Goal: Download file/media

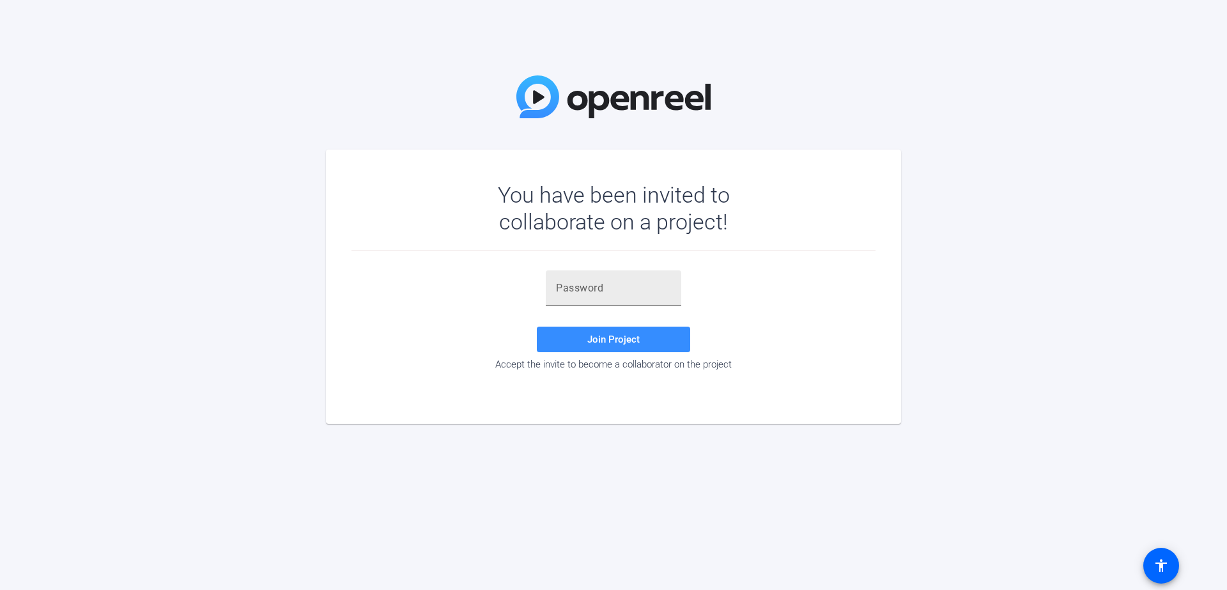
click at [579, 292] on input "text" at bounding box center [613, 288] width 115 height 15
paste input "5,_)Lw"
type input "5,_)Lw"
click at [631, 341] on span "Join Project" at bounding box center [613, 340] width 52 height 12
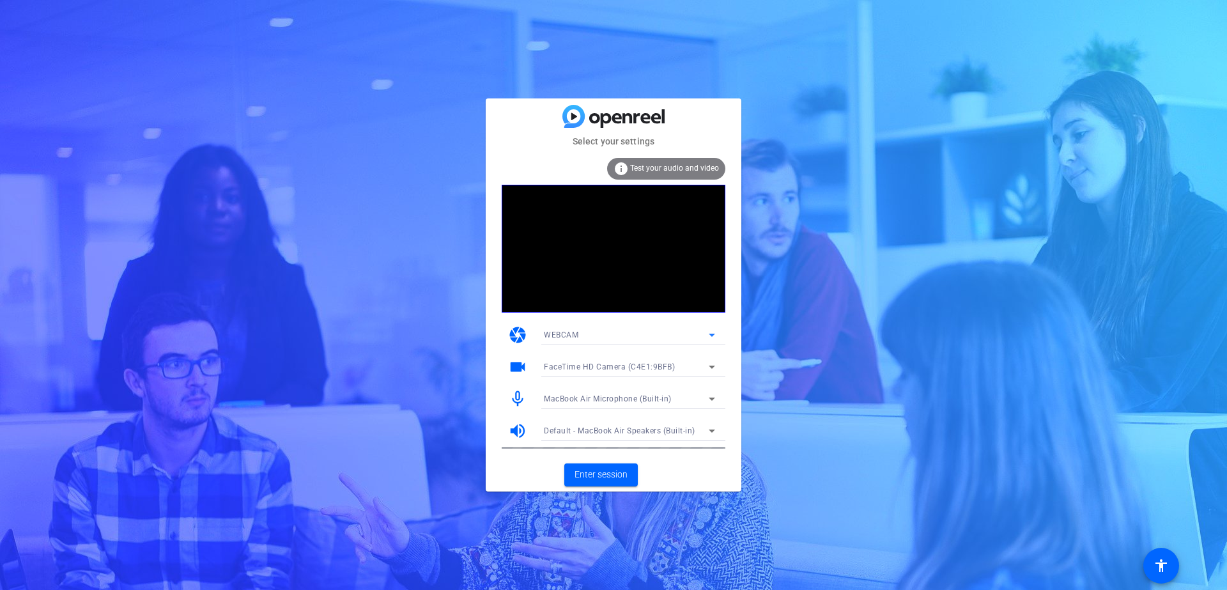
click at [677, 335] on div "WEBCAM" at bounding box center [626, 335] width 165 height 16
click at [779, 335] on div at bounding box center [613, 295] width 1227 height 590
click at [615, 468] on span "Enter session" at bounding box center [600, 474] width 53 height 13
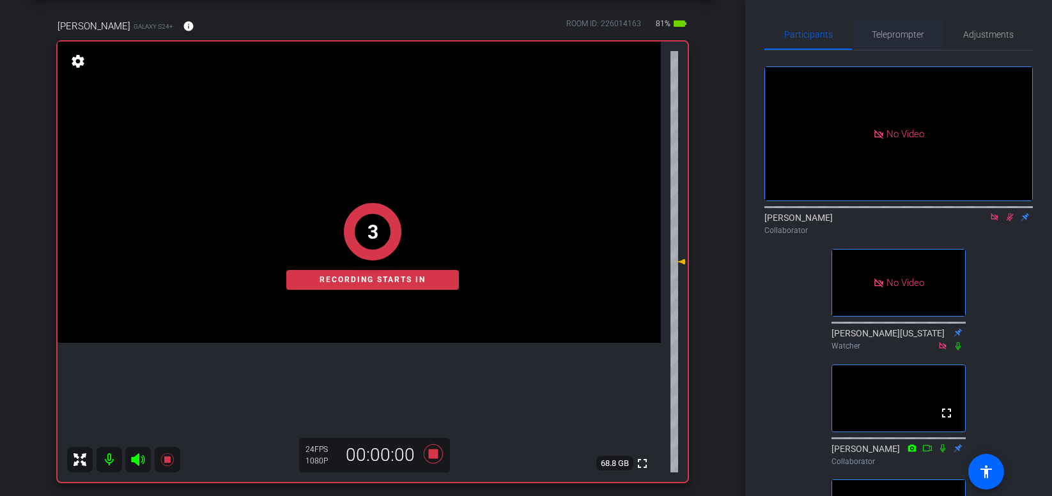
click at [907, 35] on span "Teleprompter" at bounding box center [898, 34] width 52 height 9
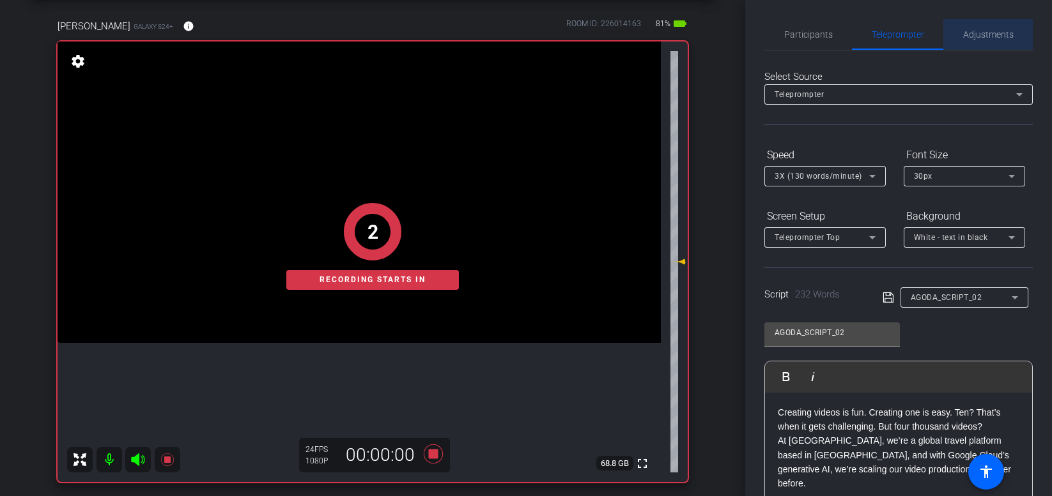
click at [973, 31] on span "Adjustments" at bounding box center [988, 34] width 50 height 9
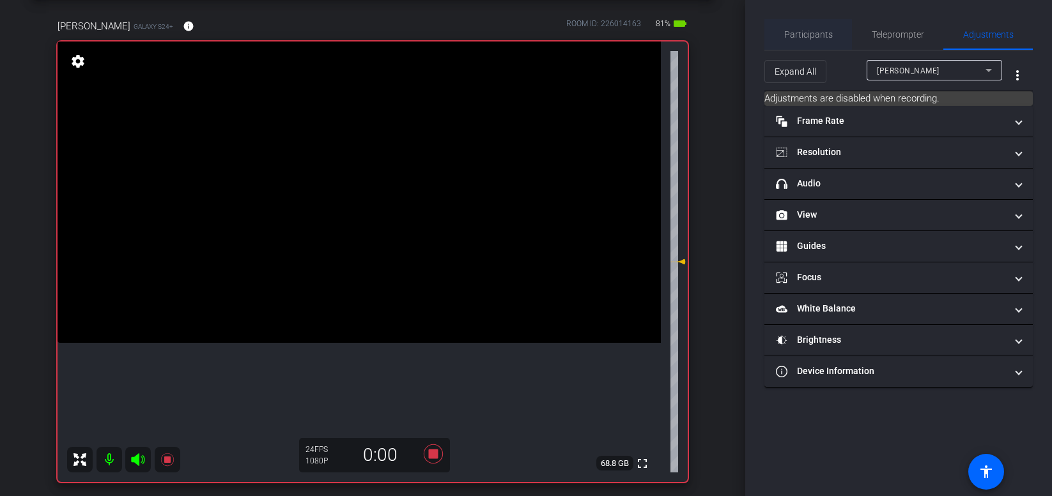
click at [803, 35] on span "Participants" at bounding box center [808, 34] width 49 height 9
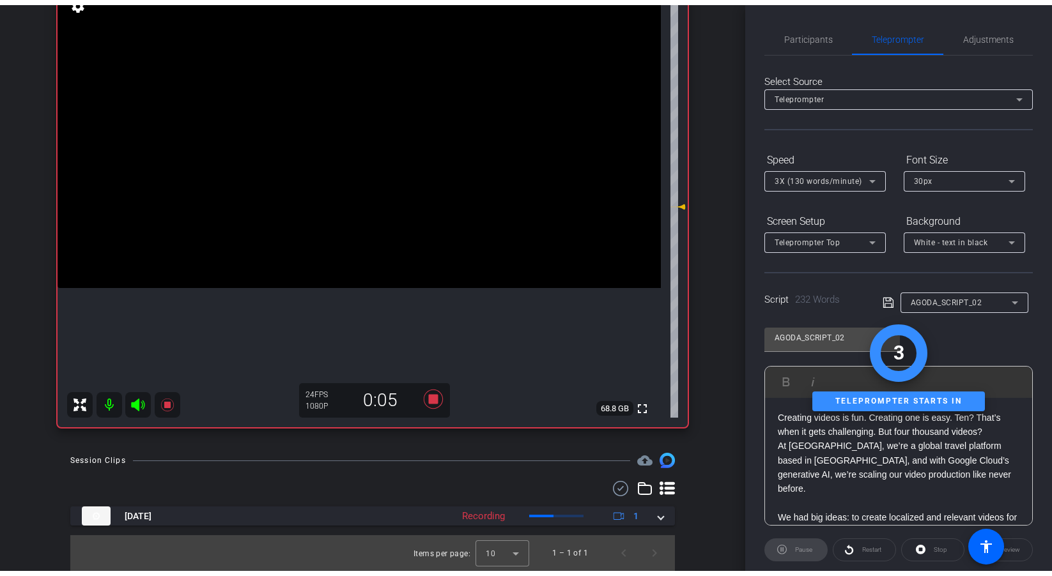
scroll to position [107, 0]
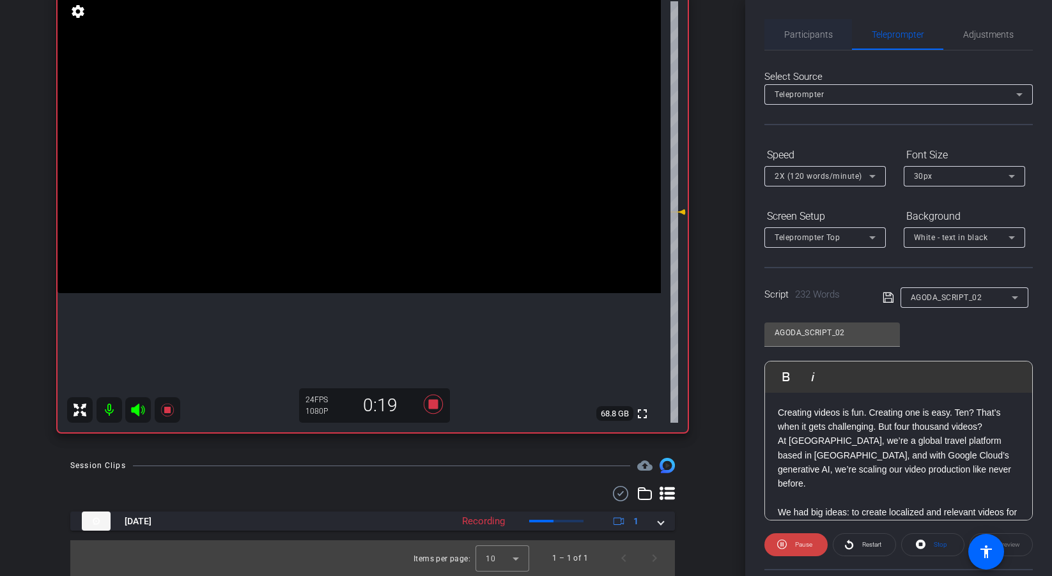
click at [796, 35] on span "Participants" at bounding box center [808, 34] width 49 height 9
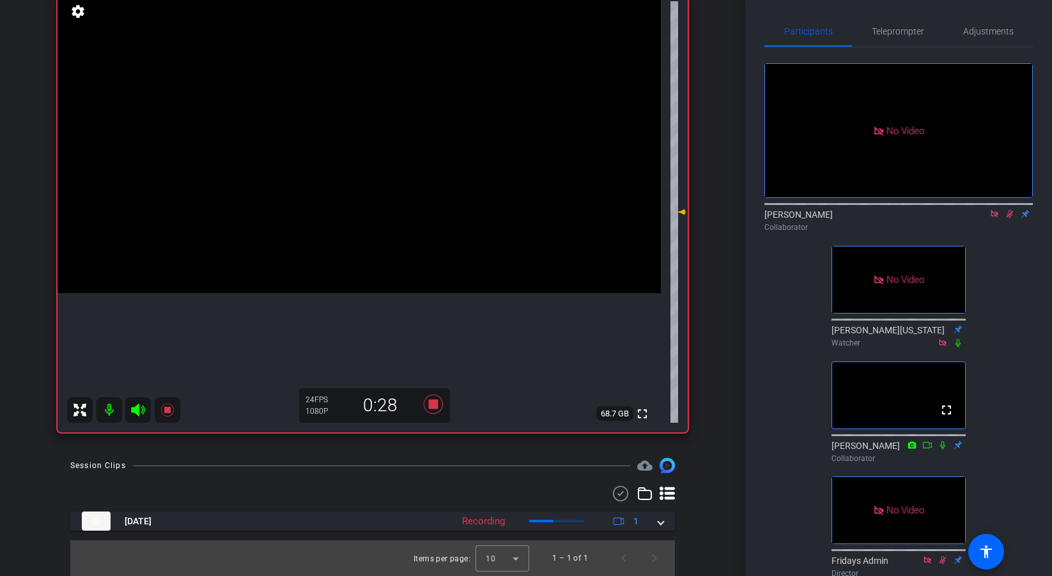
scroll to position [0, 0]
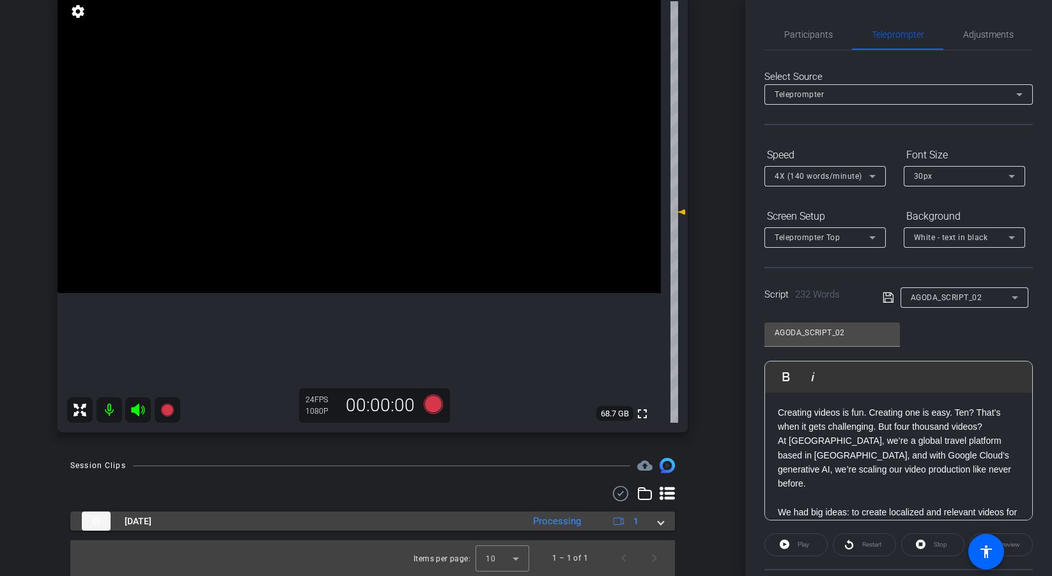
click at [658, 523] on span at bounding box center [660, 521] width 5 height 13
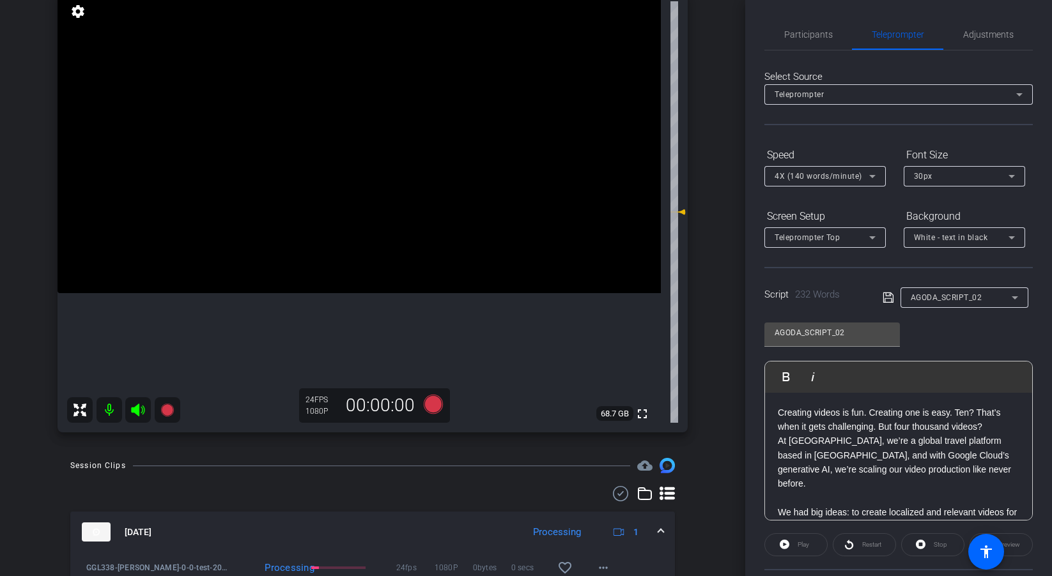
scroll to position [173, 0]
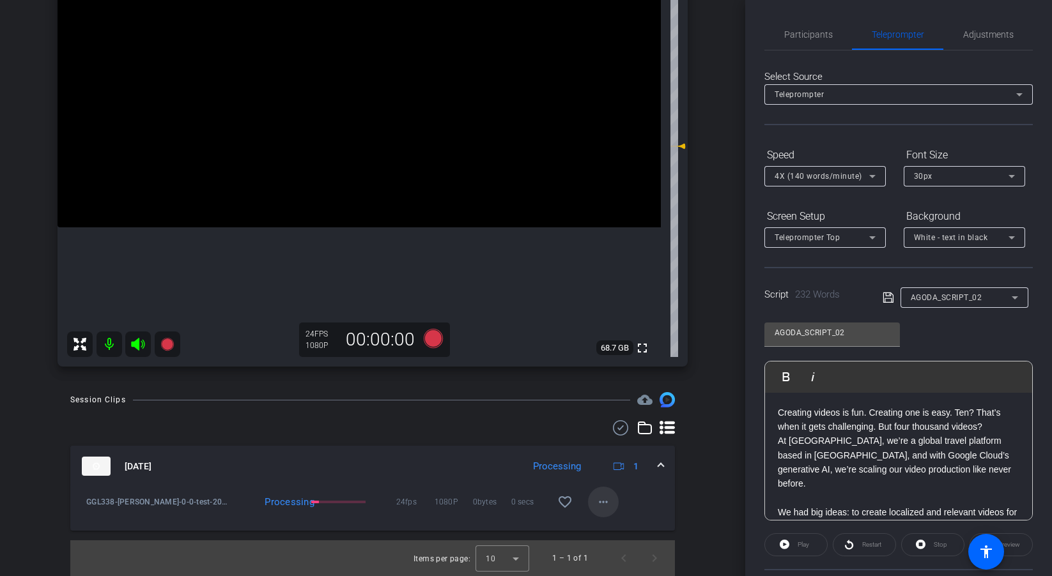
click at [600, 506] on mat-icon "more_horiz" at bounding box center [603, 502] width 15 height 15
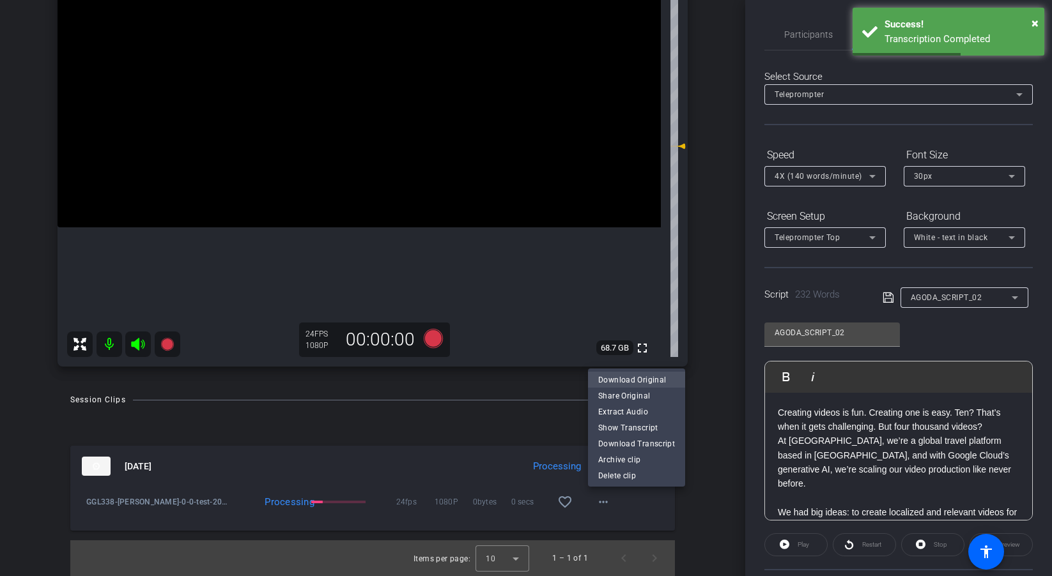
click at [622, 378] on span "Download Original" at bounding box center [636, 380] width 77 height 15
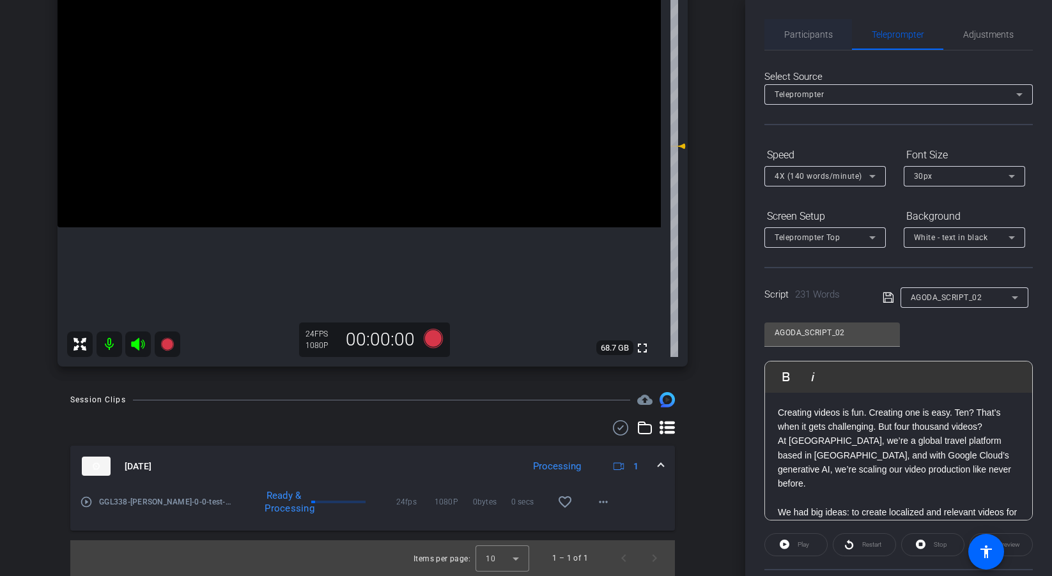
click at [801, 31] on span "Participants" at bounding box center [808, 34] width 49 height 9
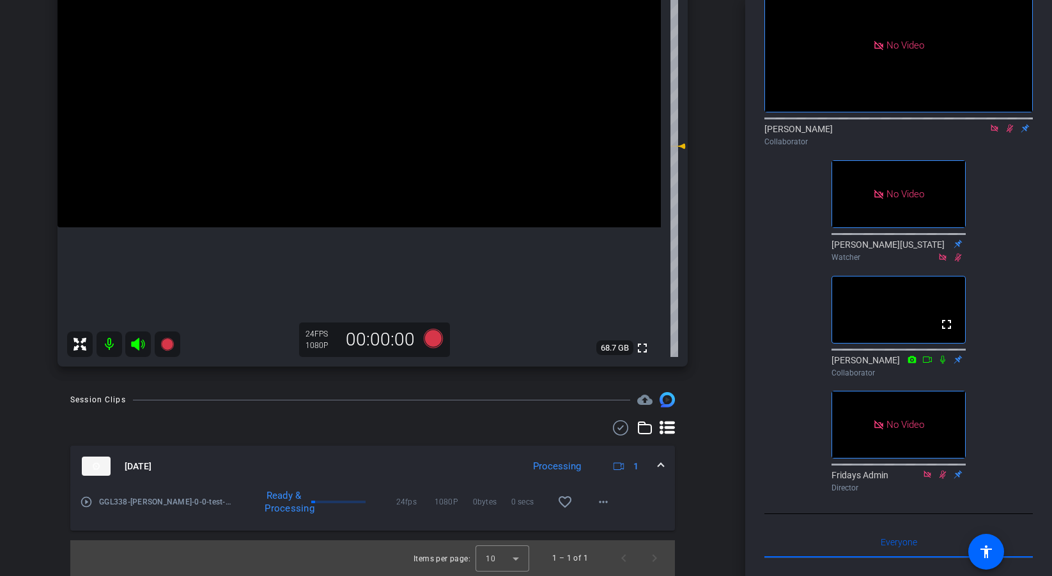
scroll to position [120, 0]
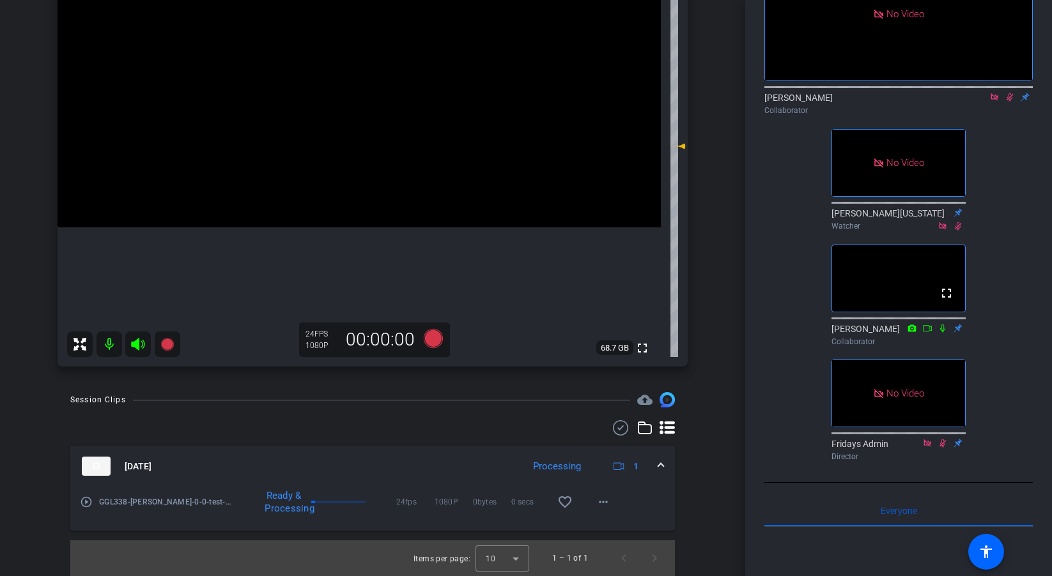
click at [955, 230] on icon at bounding box center [958, 226] width 7 height 8
click at [944, 448] on icon at bounding box center [942, 443] width 10 height 9
click at [921, 449] on mat-icon at bounding box center [927, 444] width 15 height 12
click at [939, 448] on icon at bounding box center [942, 443] width 10 height 9
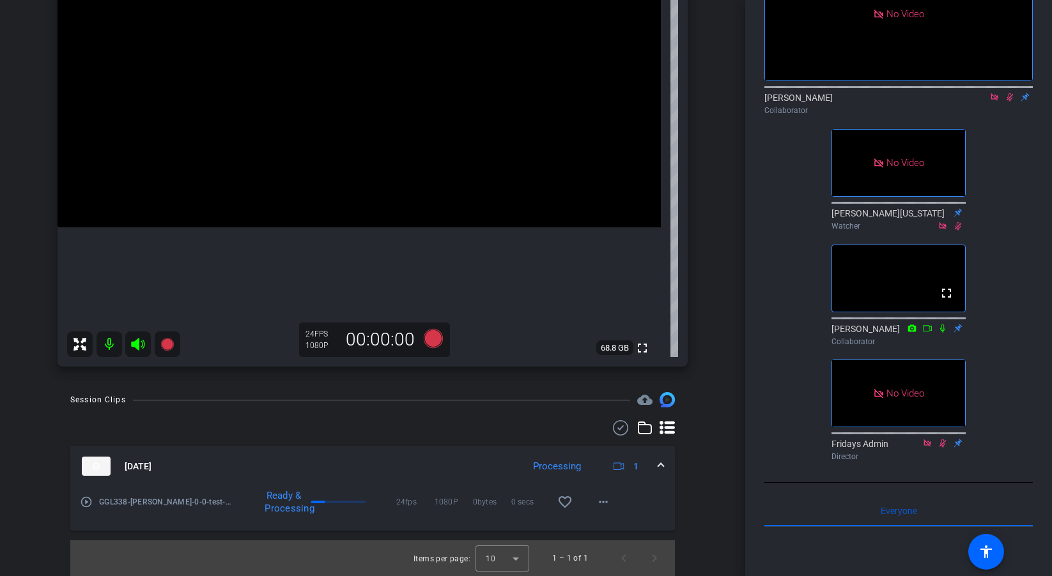
click at [940, 448] on icon at bounding box center [942, 443] width 10 height 9
click at [947, 448] on icon at bounding box center [942, 443] width 10 height 9
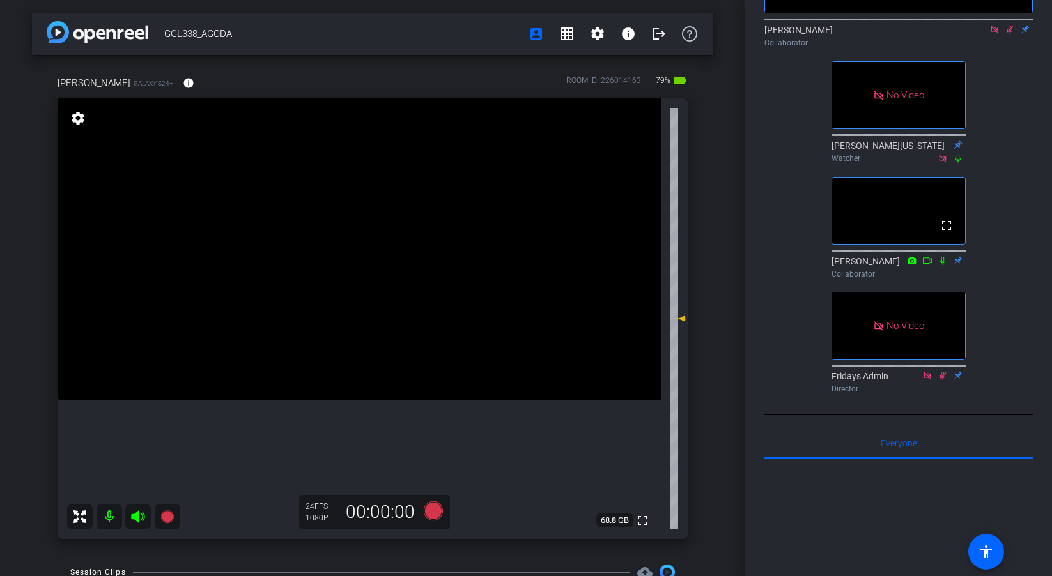
scroll to position [196, 0]
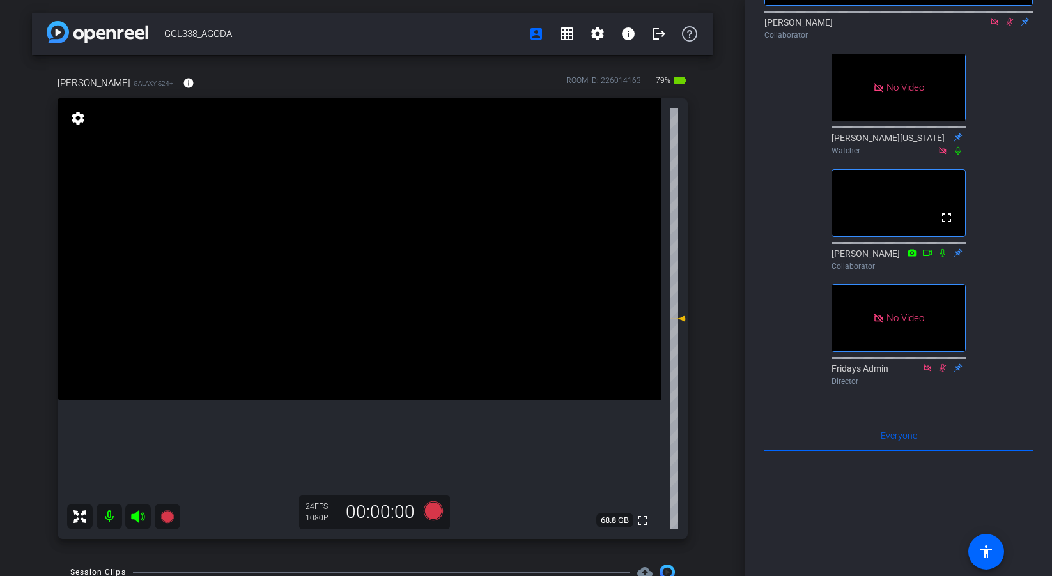
click at [941, 373] on icon at bounding box center [942, 368] width 7 height 8
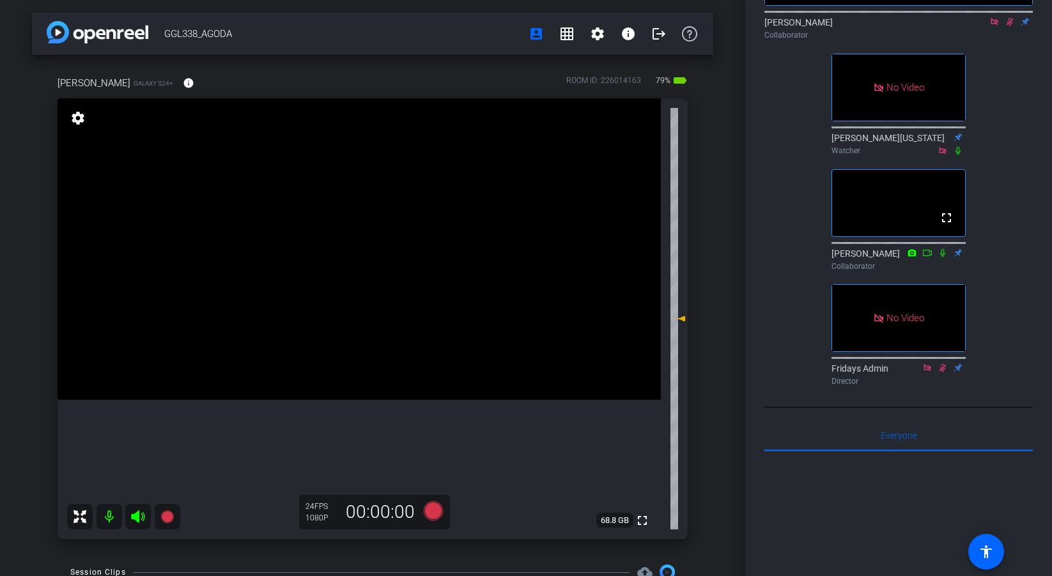
click at [941, 373] on icon at bounding box center [942, 368] width 7 height 8
click at [925, 373] on icon at bounding box center [927, 368] width 10 height 9
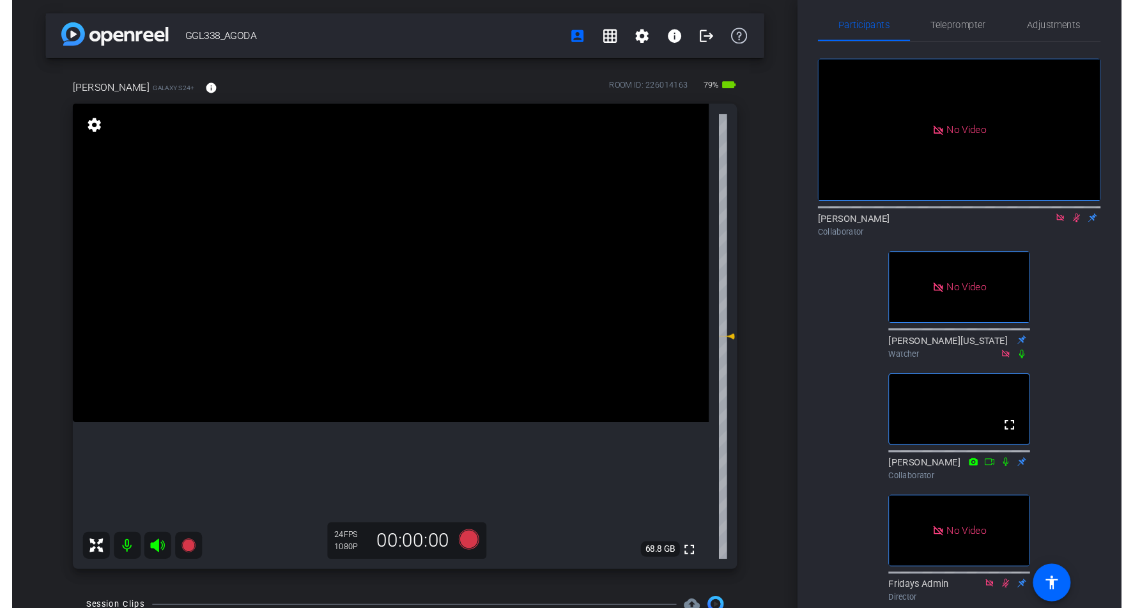
scroll to position [0, 0]
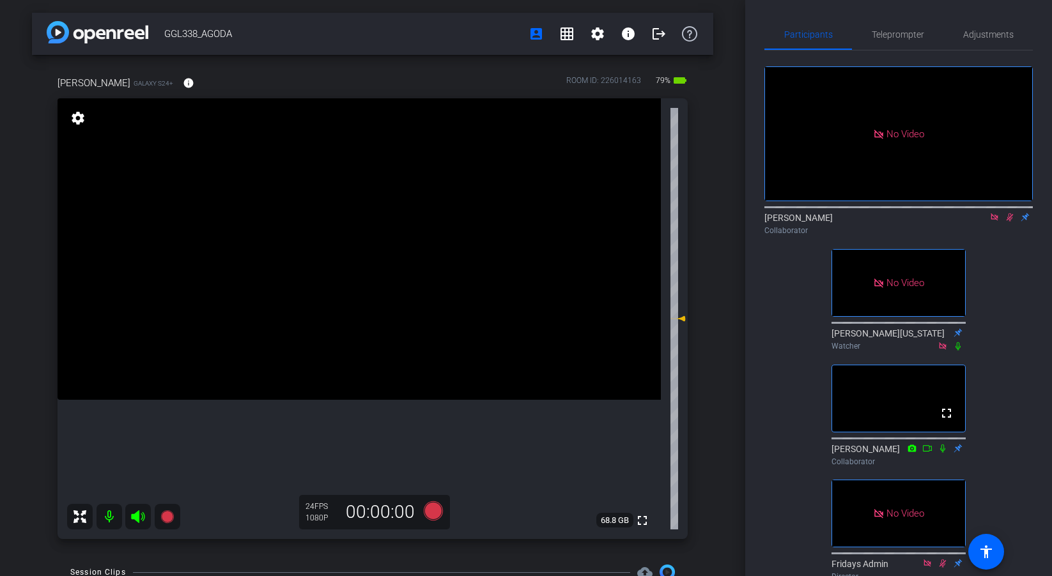
click at [1008, 218] on icon at bounding box center [1009, 217] width 10 height 9
click at [1011, 221] on icon at bounding box center [1009, 217] width 10 height 9
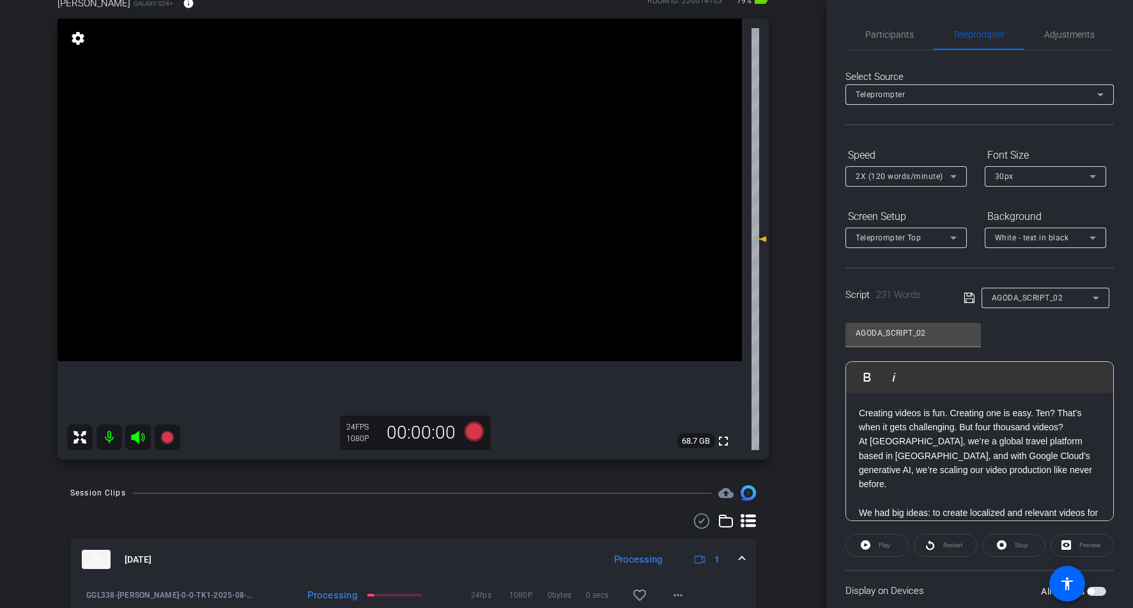
scroll to position [170, 0]
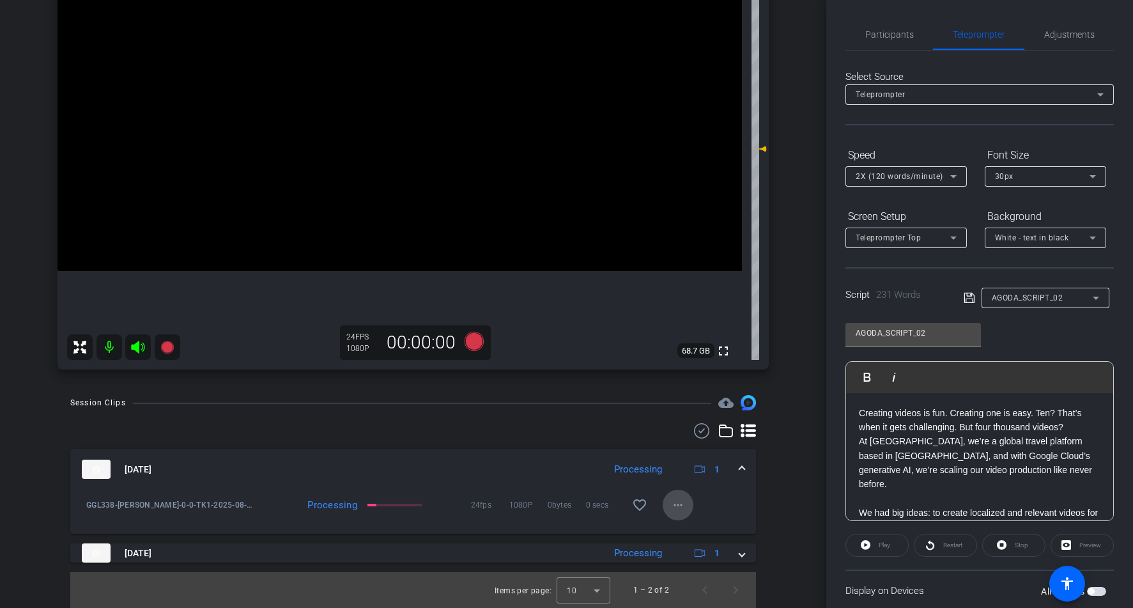
click at [678, 504] on mat-icon "more_horiz" at bounding box center [677, 504] width 15 height 15
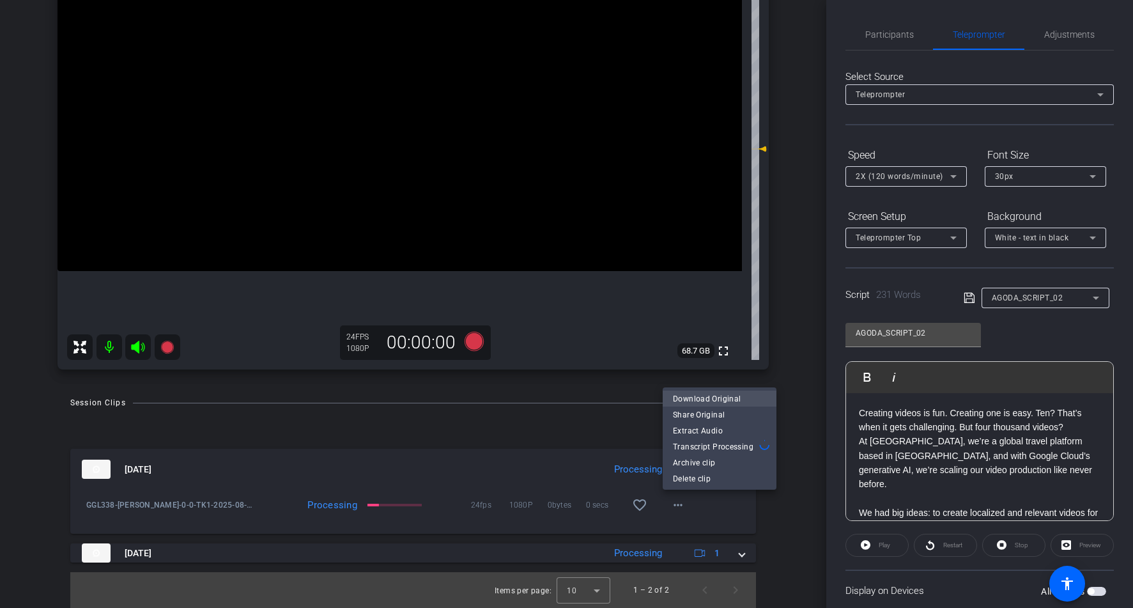
click at [696, 397] on span "Download Original" at bounding box center [719, 398] width 93 height 15
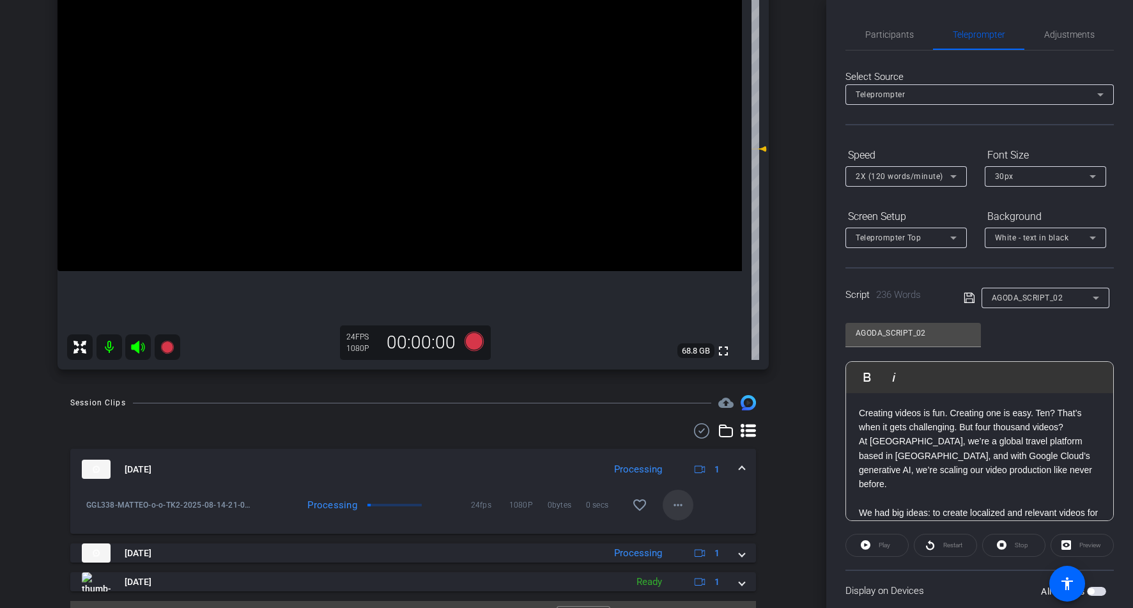
click at [677, 505] on mat-icon "more_horiz" at bounding box center [677, 504] width 15 height 15
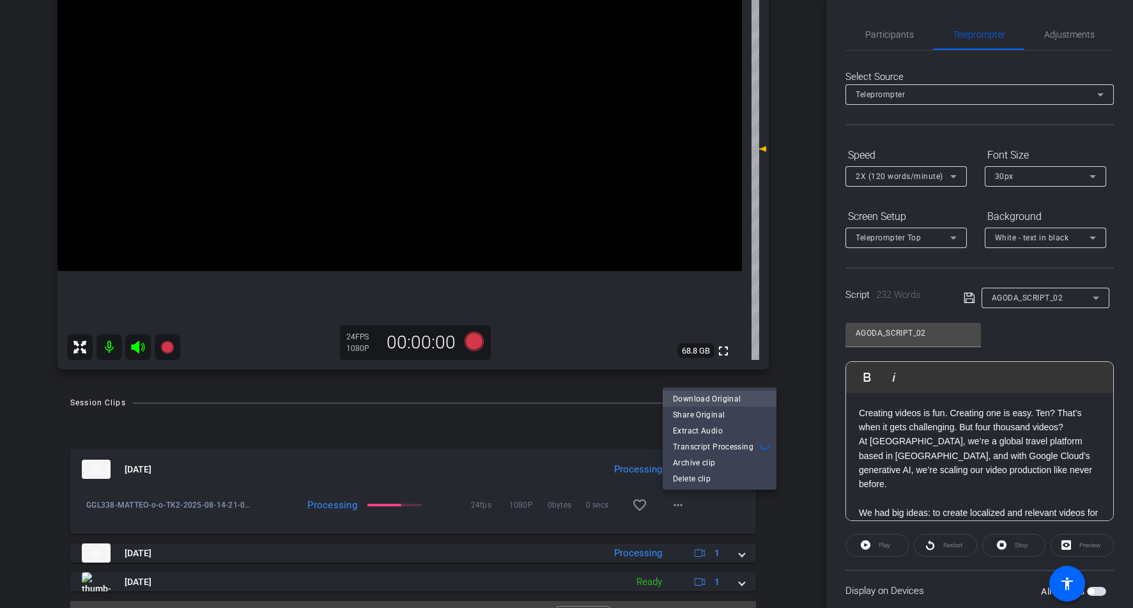
click at [693, 398] on span "Download Original" at bounding box center [719, 398] width 93 height 15
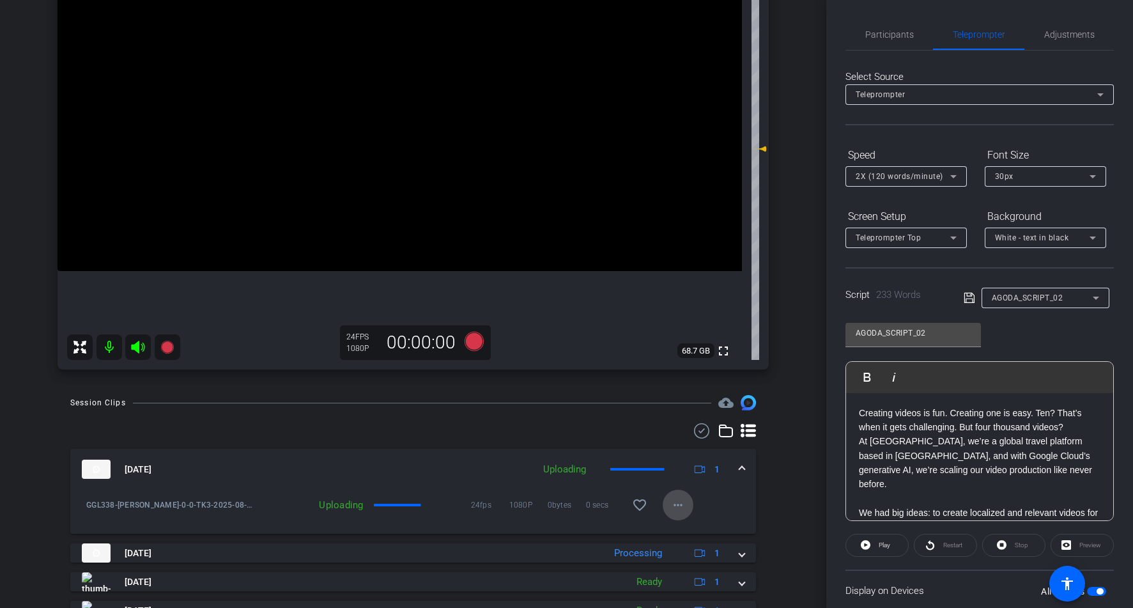
click at [673, 496] on span at bounding box center [678, 504] width 31 height 31
click at [678, 503] on div at bounding box center [566, 304] width 1133 height 608
click at [678, 503] on mat-icon "more_horiz" at bounding box center [677, 504] width 15 height 15
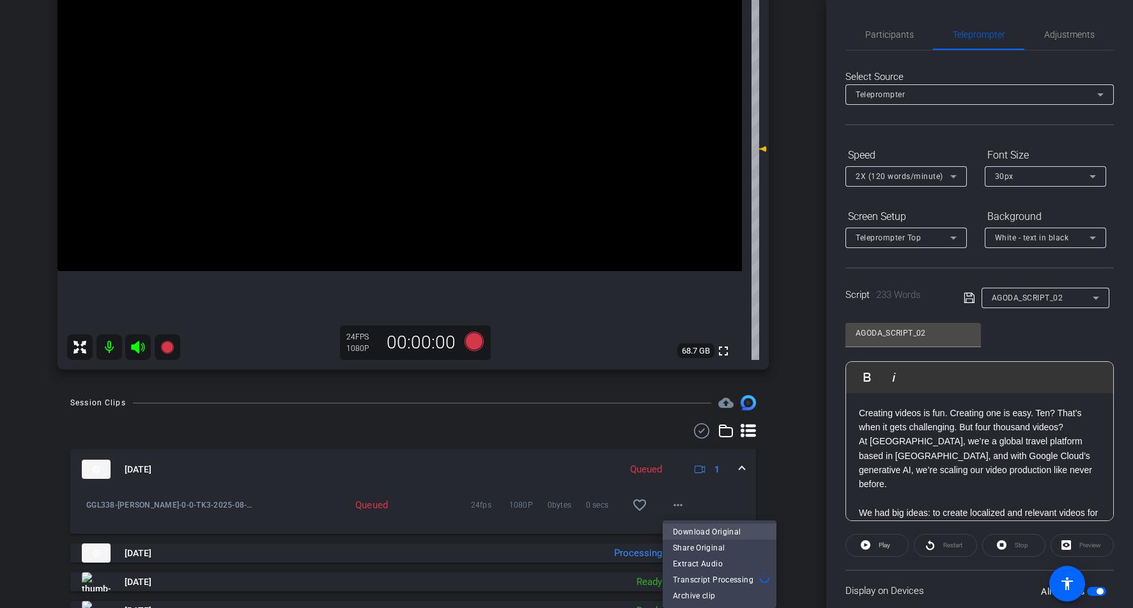
click at [734, 533] on span "Download Original" at bounding box center [719, 531] width 93 height 15
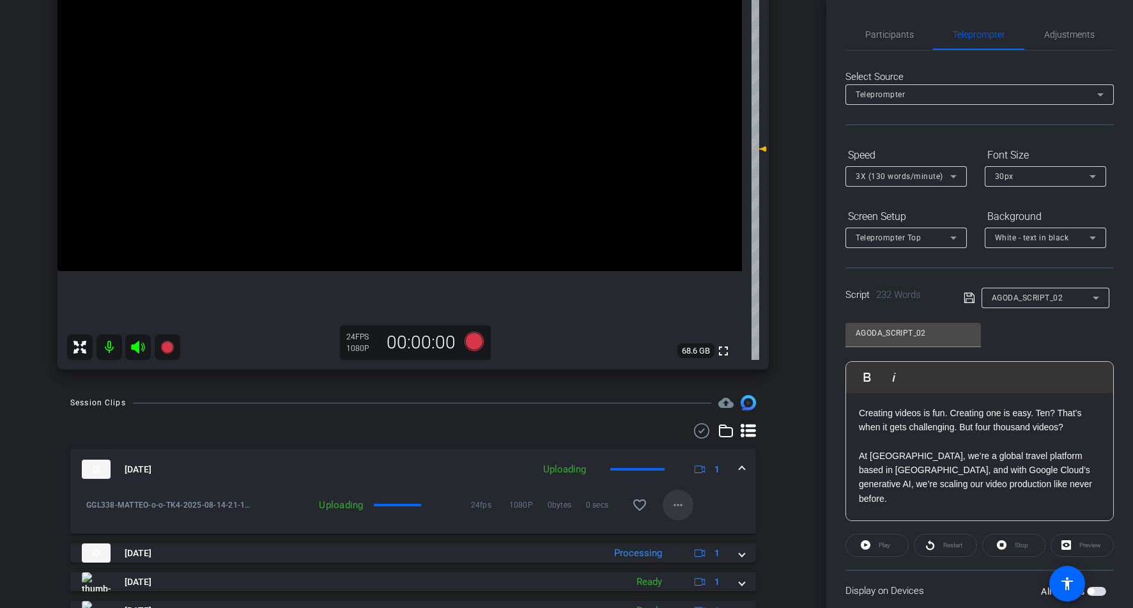
click at [681, 503] on mat-icon "more_horiz" at bounding box center [677, 504] width 15 height 15
click at [797, 493] on div at bounding box center [566, 304] width 1133 height 608
click at [677, 504] on mat-icon "more_horiz" at bounding box center [677, 504] width 15 height 15
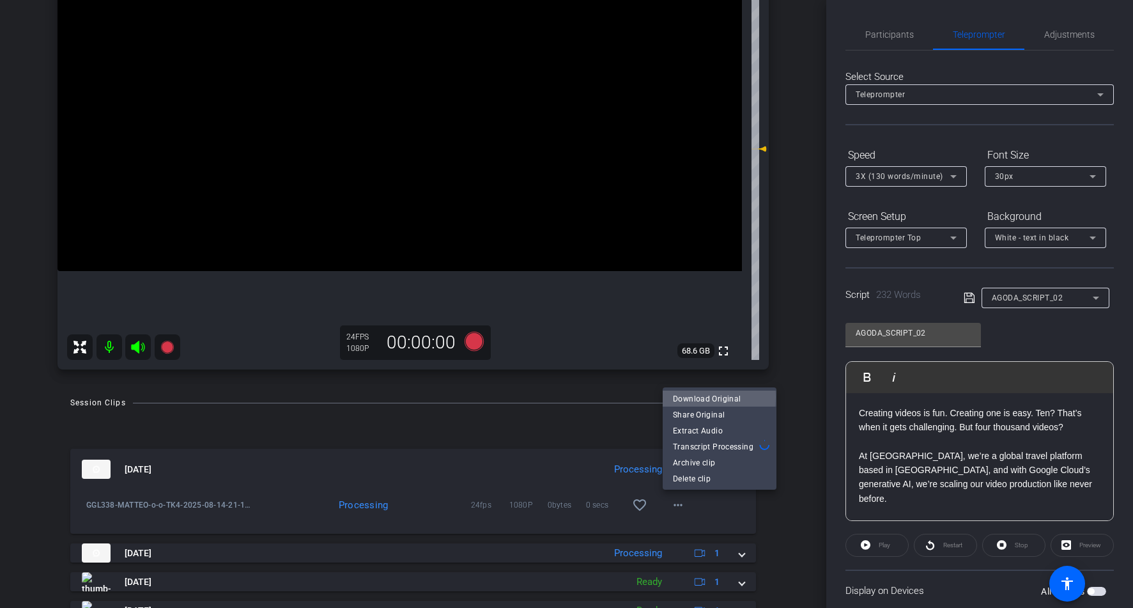
click at [693, 397] on span "Download Original" at bounding box center [719, 398] width 93 height 15
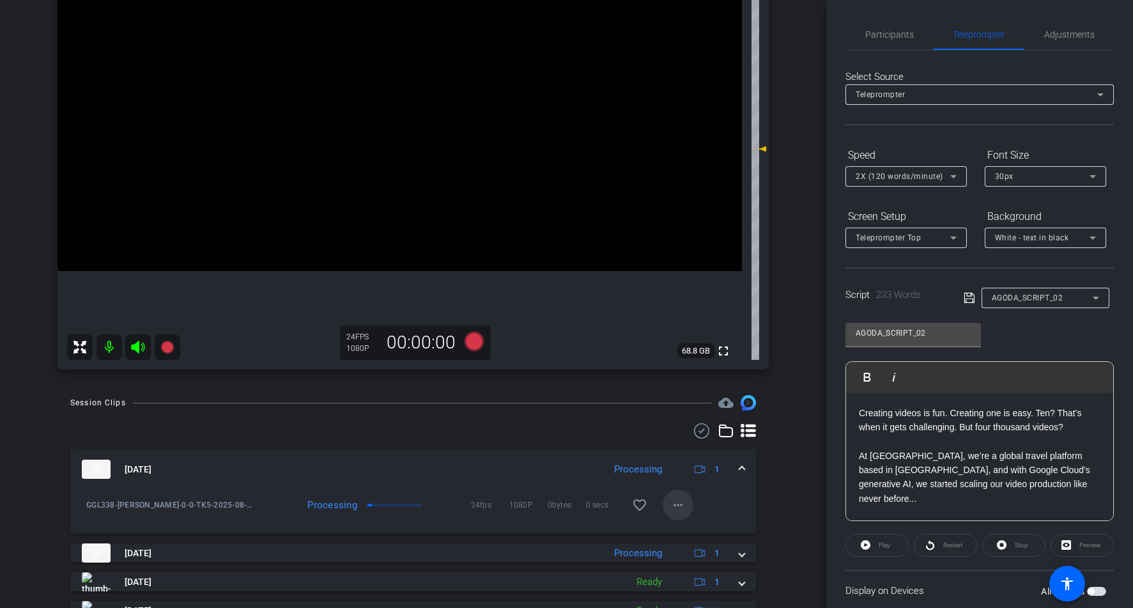
click at [682, 506] on mat-icon "more_horiz" at bounding box center [677, 504] width 15 height 15
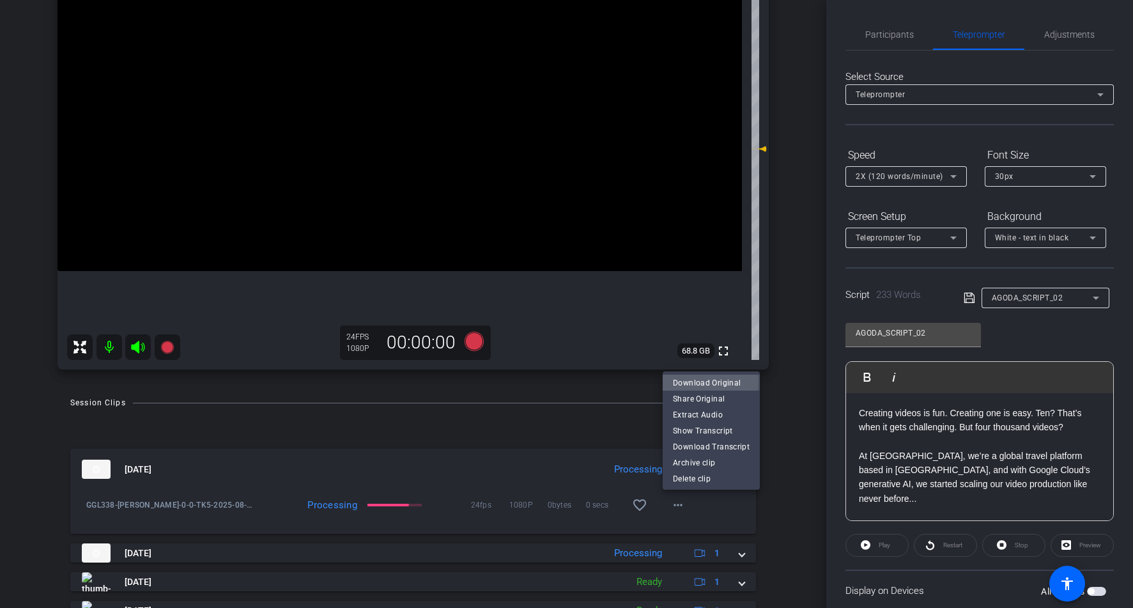
click at [692, 383] on span "Download Original" at bounding box center [711, 382] width 77 height 15
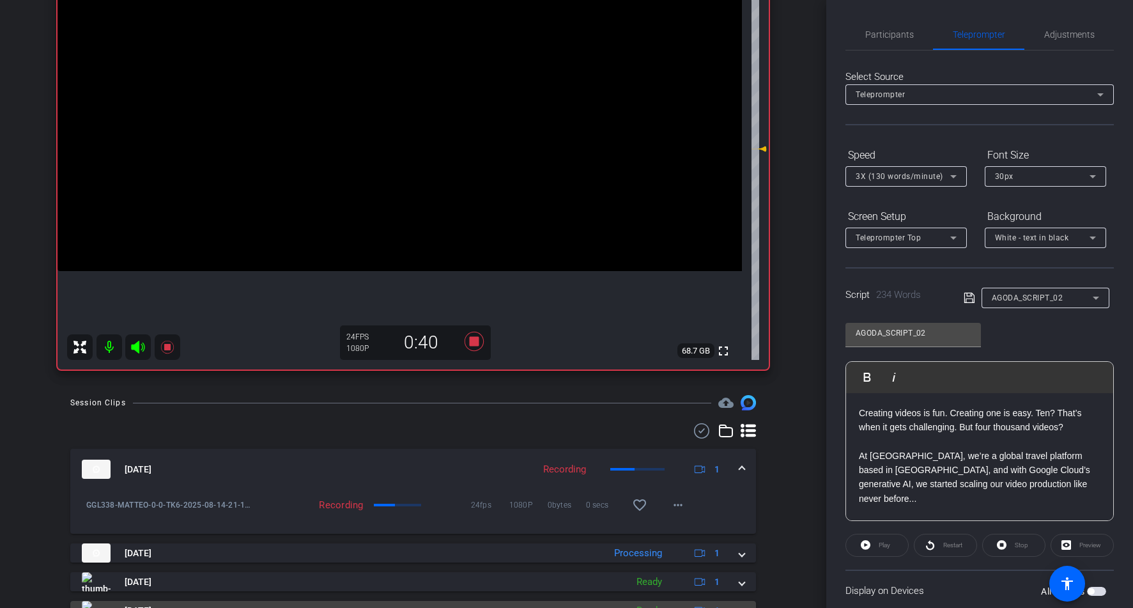
click at [663, 489] on button "more_horiz" at bounding box center [678, 504] width 31 height 31
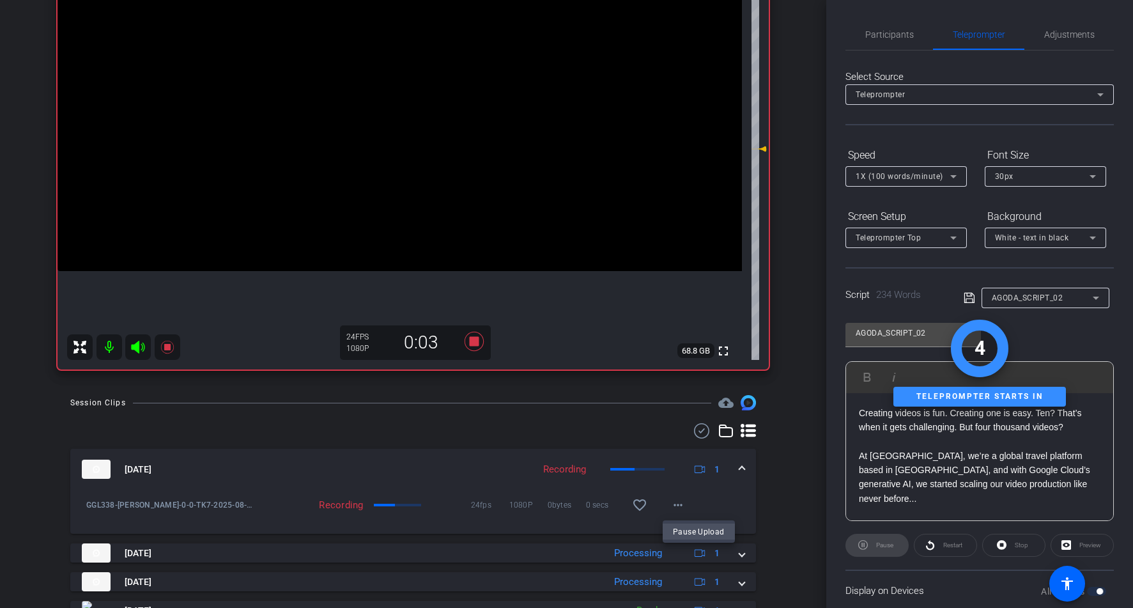
click at [742, 557] on div at bounding box center [566, 304] width 1133 height 608
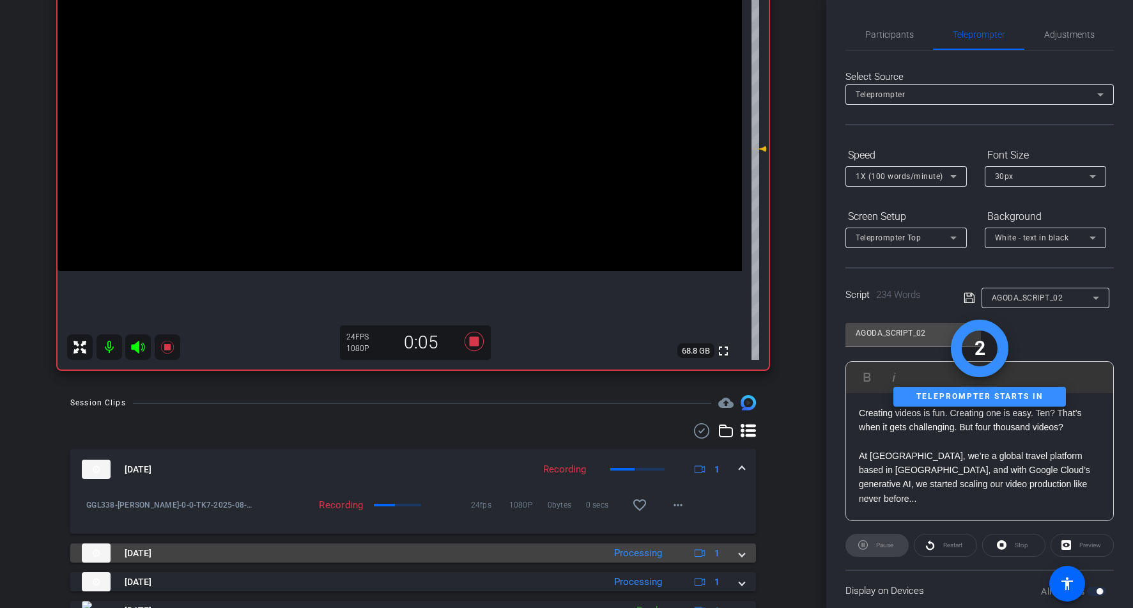
click at [744, 553] on span at bounding box center [741, 552] width 5 height 13
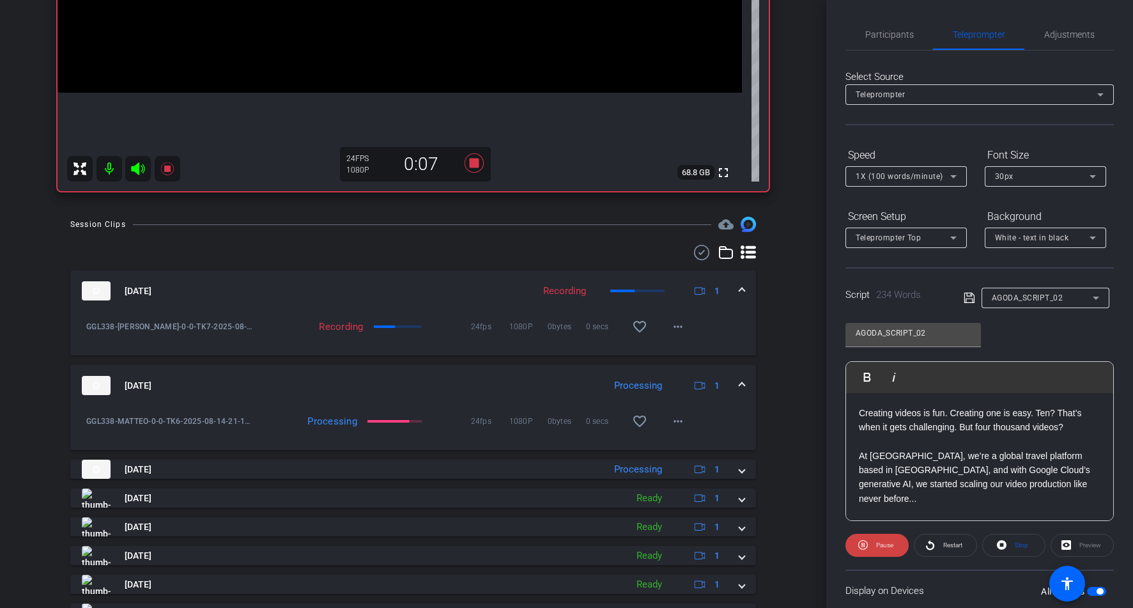
scroll to position [352, 0]
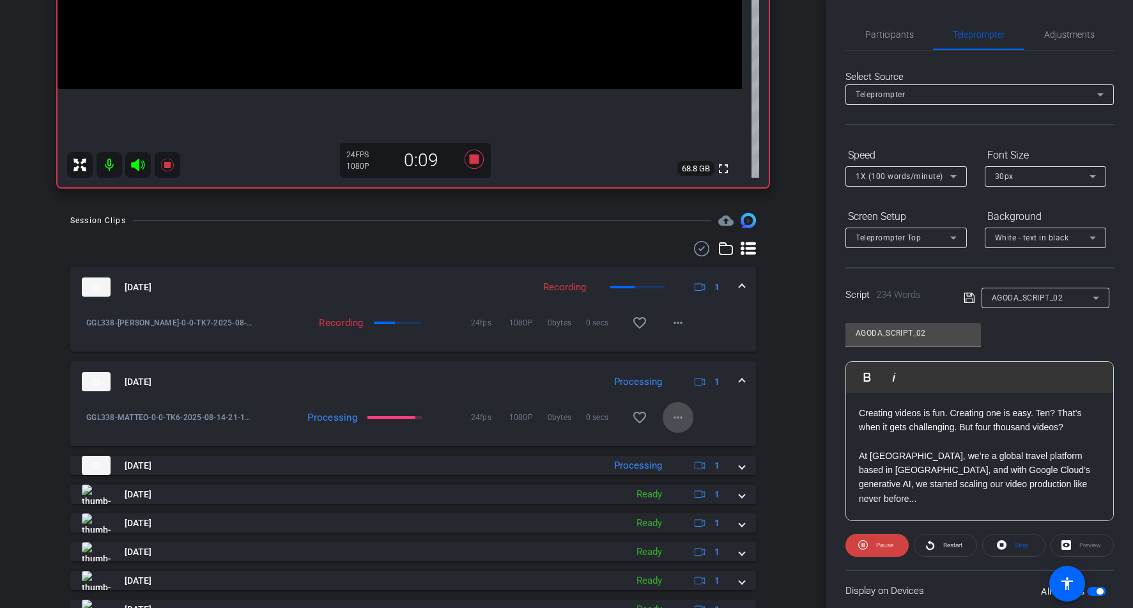
click at [680, 421] on mat-icon "more_horiz" at bounding box center [677, 417] width 15 height 15
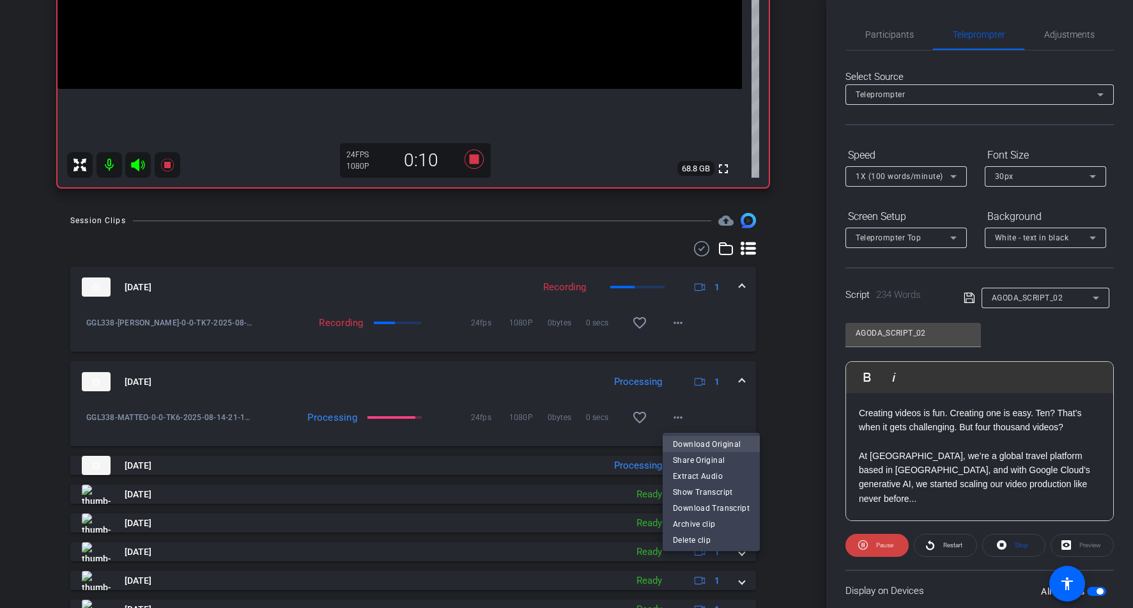
click at [684, 441] on span "Download Original" at bounding box center [711, 443] width 77 height 15
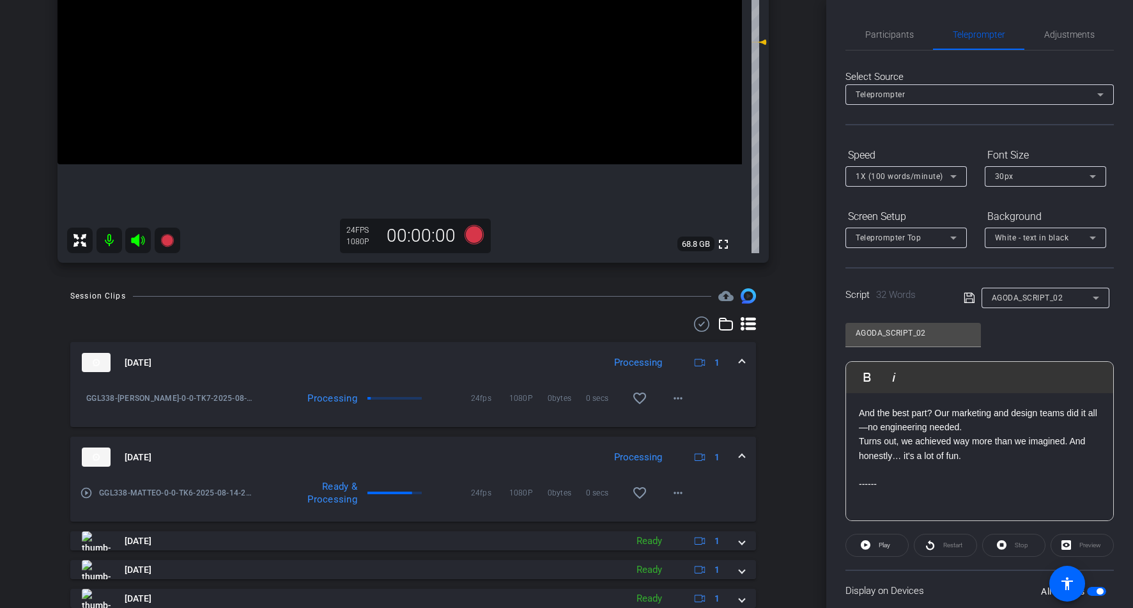
scroll to position [280, 0]
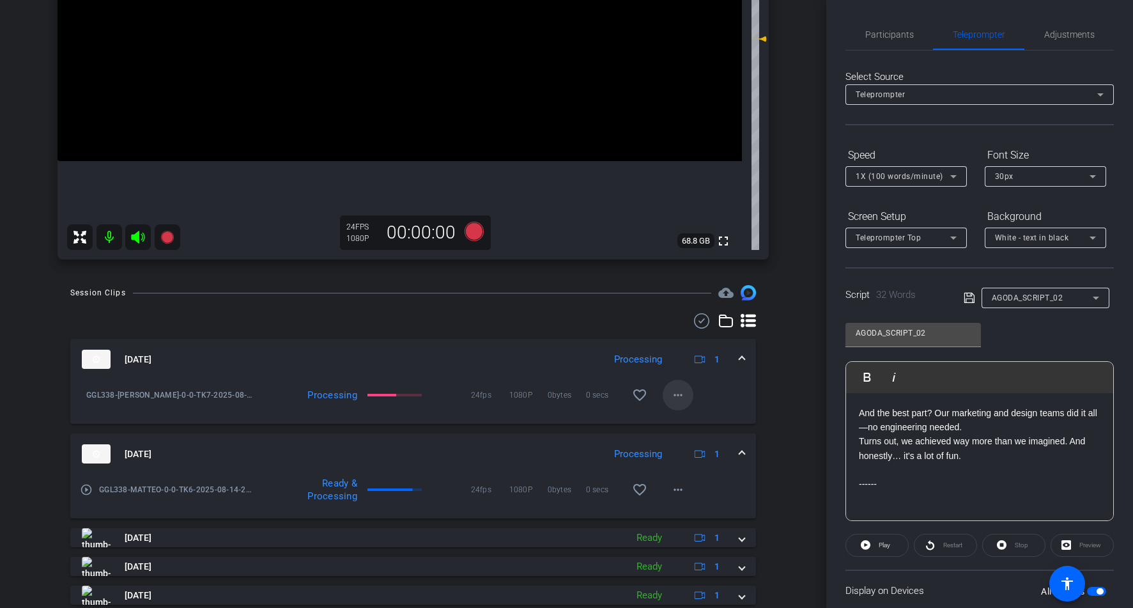
click at [677, 397] on mat-icon "more_horiz" at bounding box center [677, 394] width 15 height 15
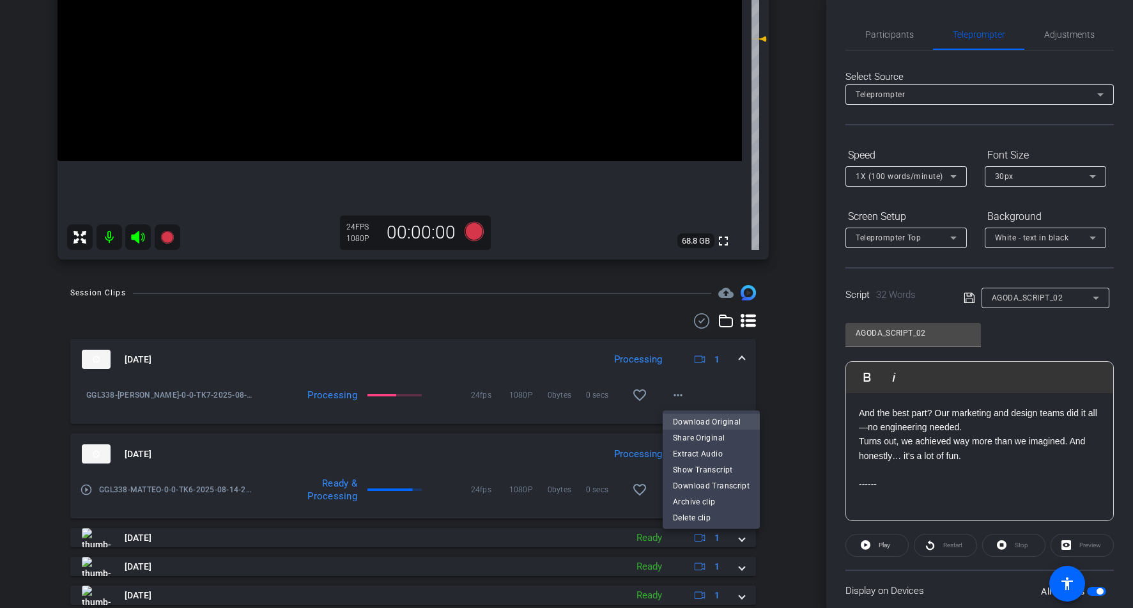
click at [691, 424] on span "Download Original" at bounding box center [711, 421] width 77 height 15
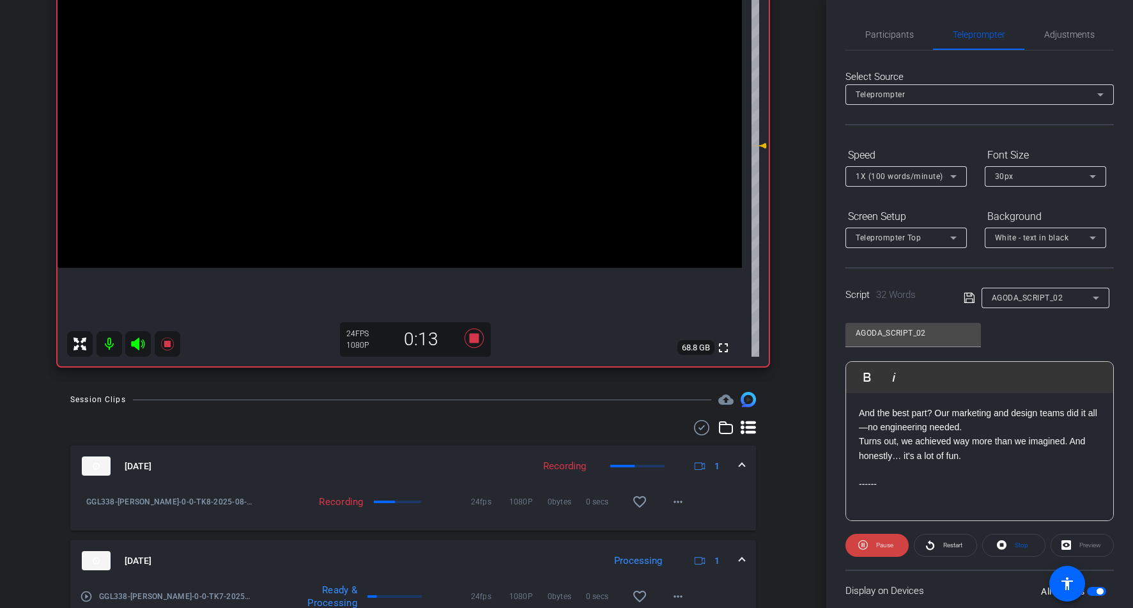
scroll to position [170, 0]
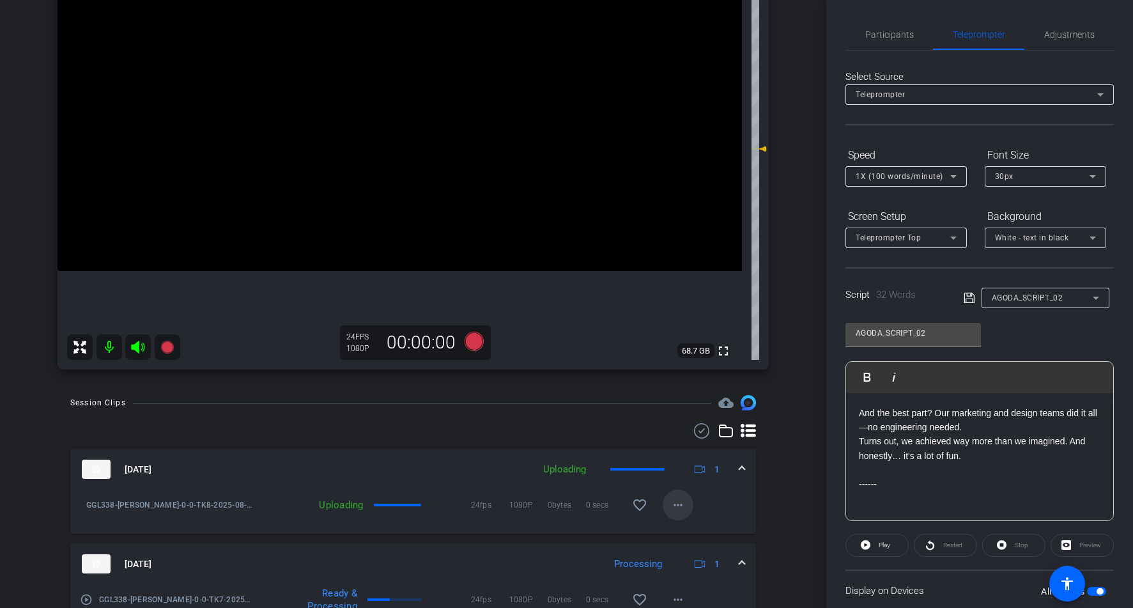
click at [686, 508] on span at bounding box center [678, 504] width 31 height 31
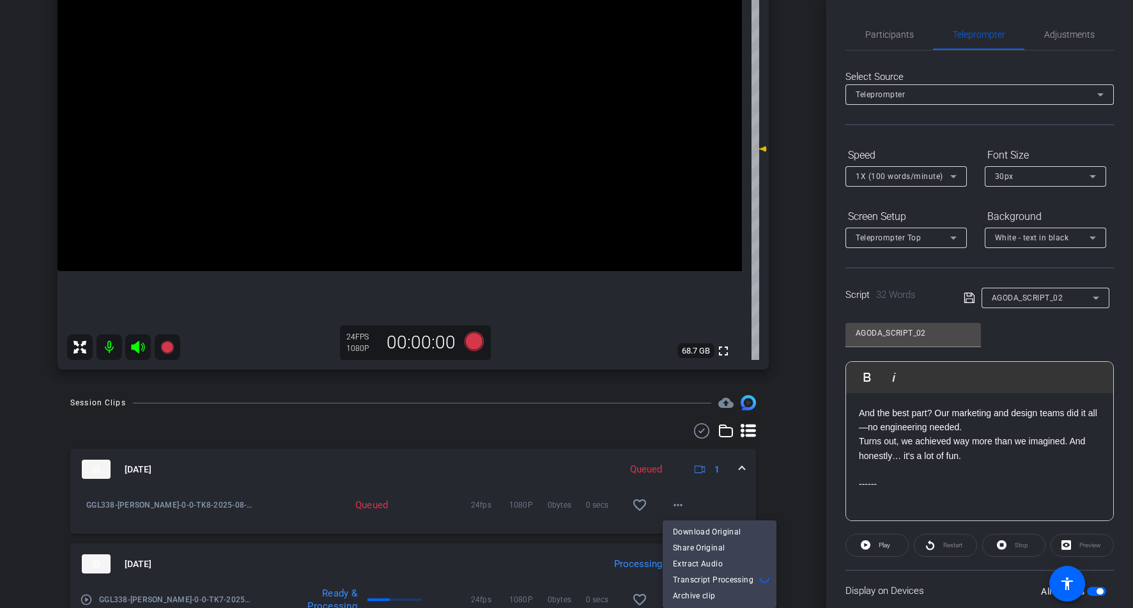
click at [776, 511] on div at bounding box center [566, 304] width 1133 height 608
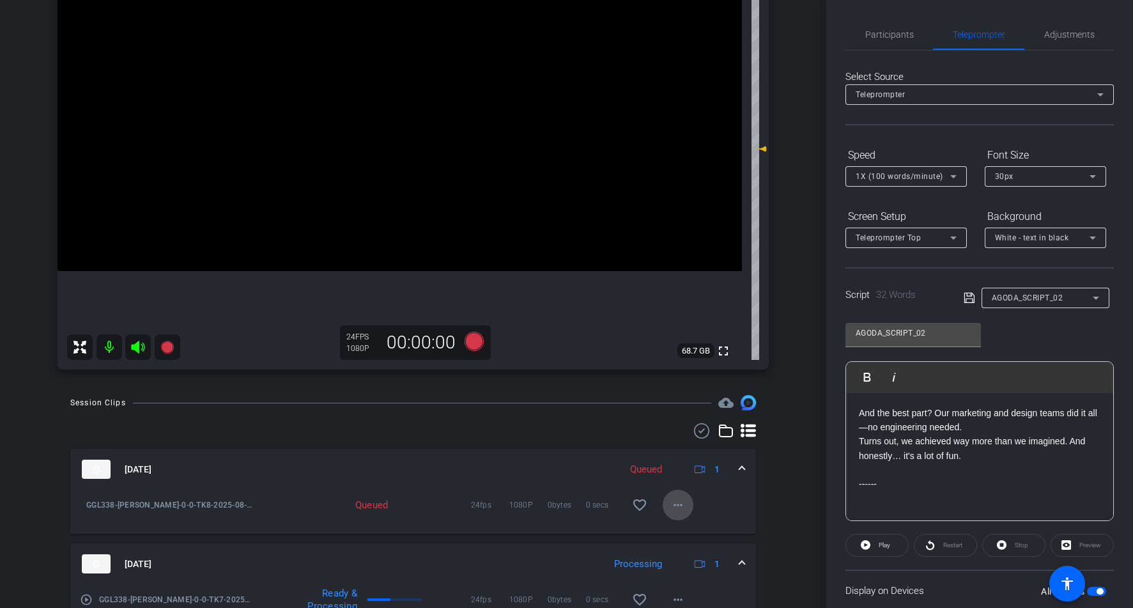
click at [679, 505] on mat-icon "more_horiz" at bounding box center [677, 504] width 15 height 15
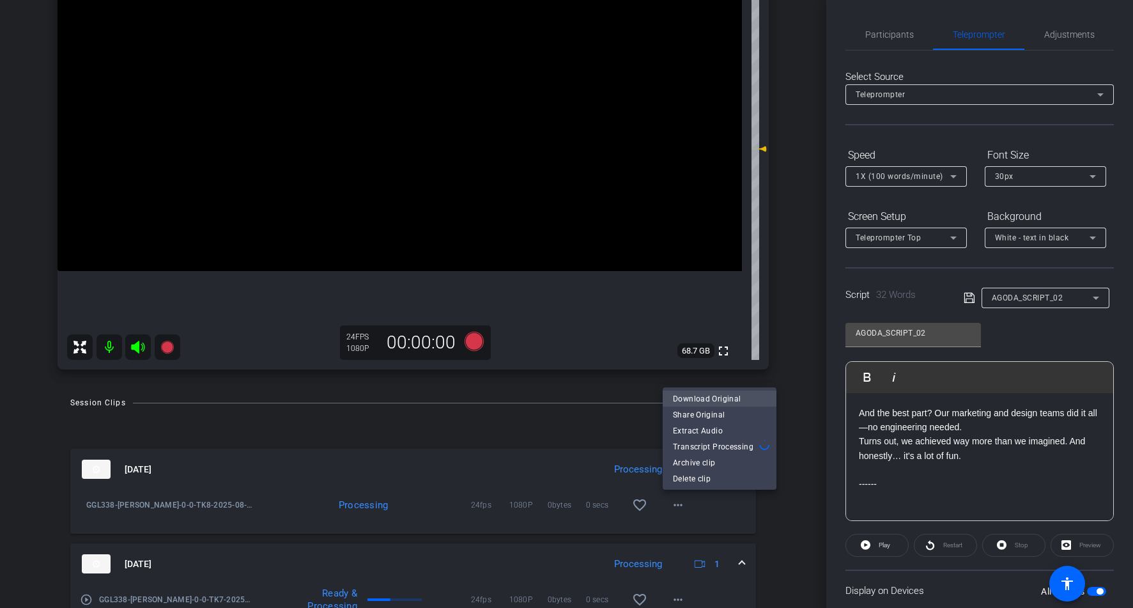
click at [717, 402] on span "Download Original" at bounding box center [719, 398] width 93 height 15
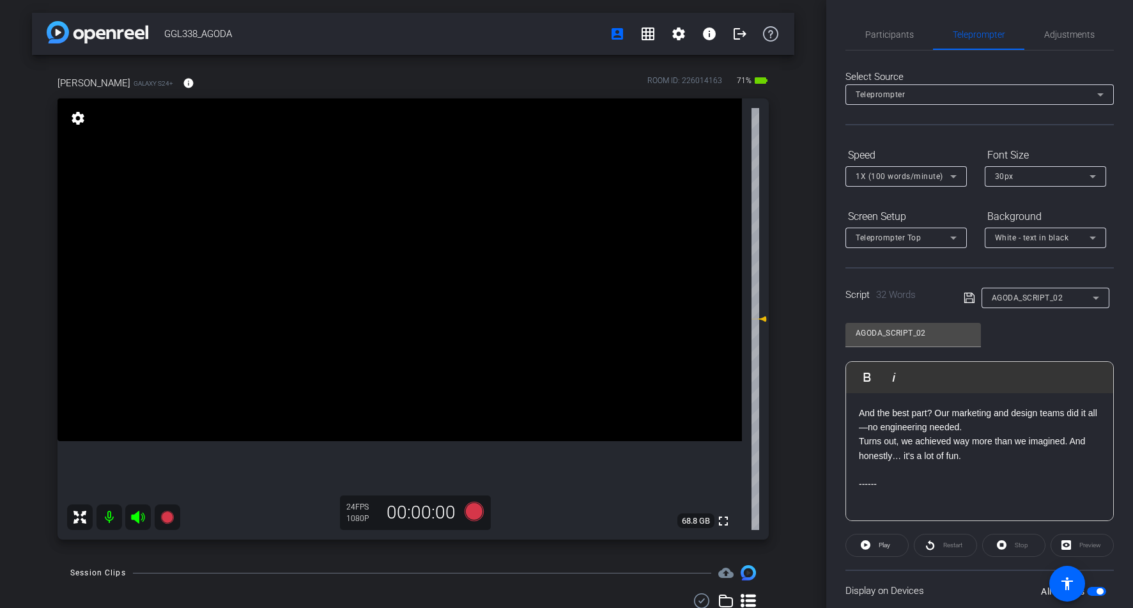
scroll to position [4, 0]
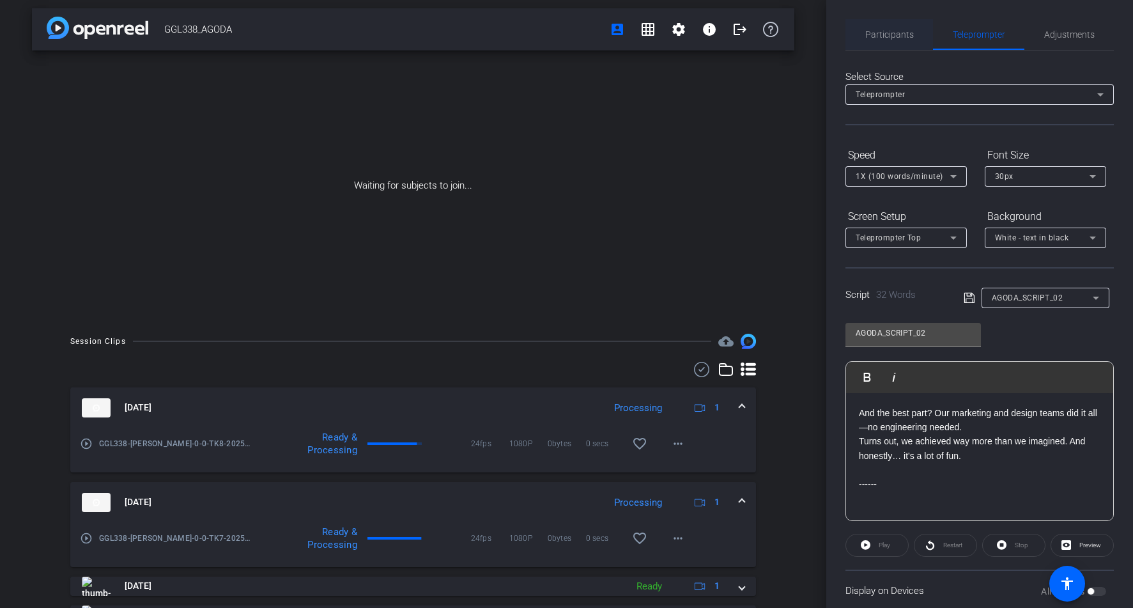
click at [898, 39] on span "Participants" at bounding box center [889, 34] width 49 height 9
